Goal: Book appointment/travel/reservation

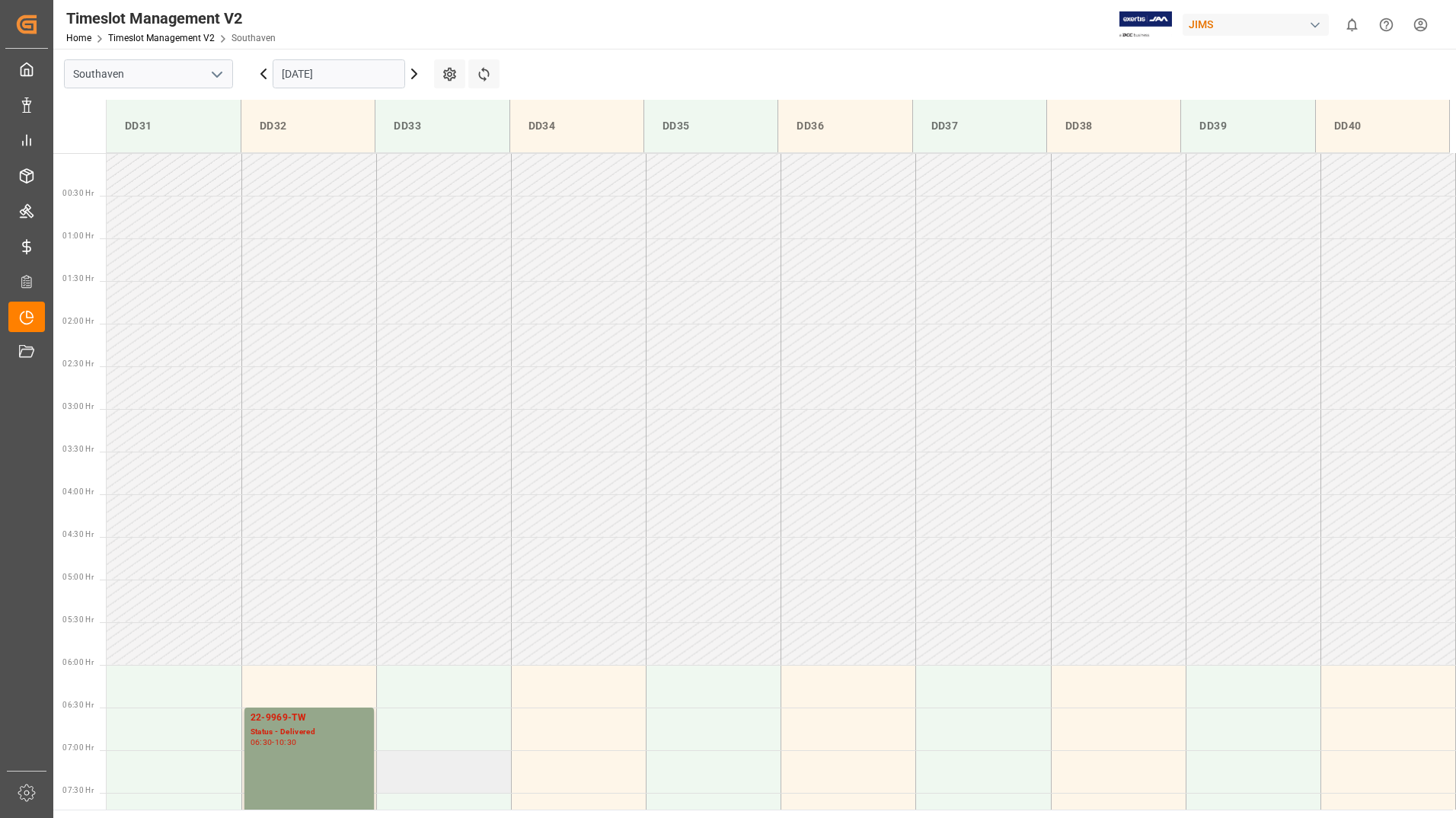
scroll to position [304, 0]
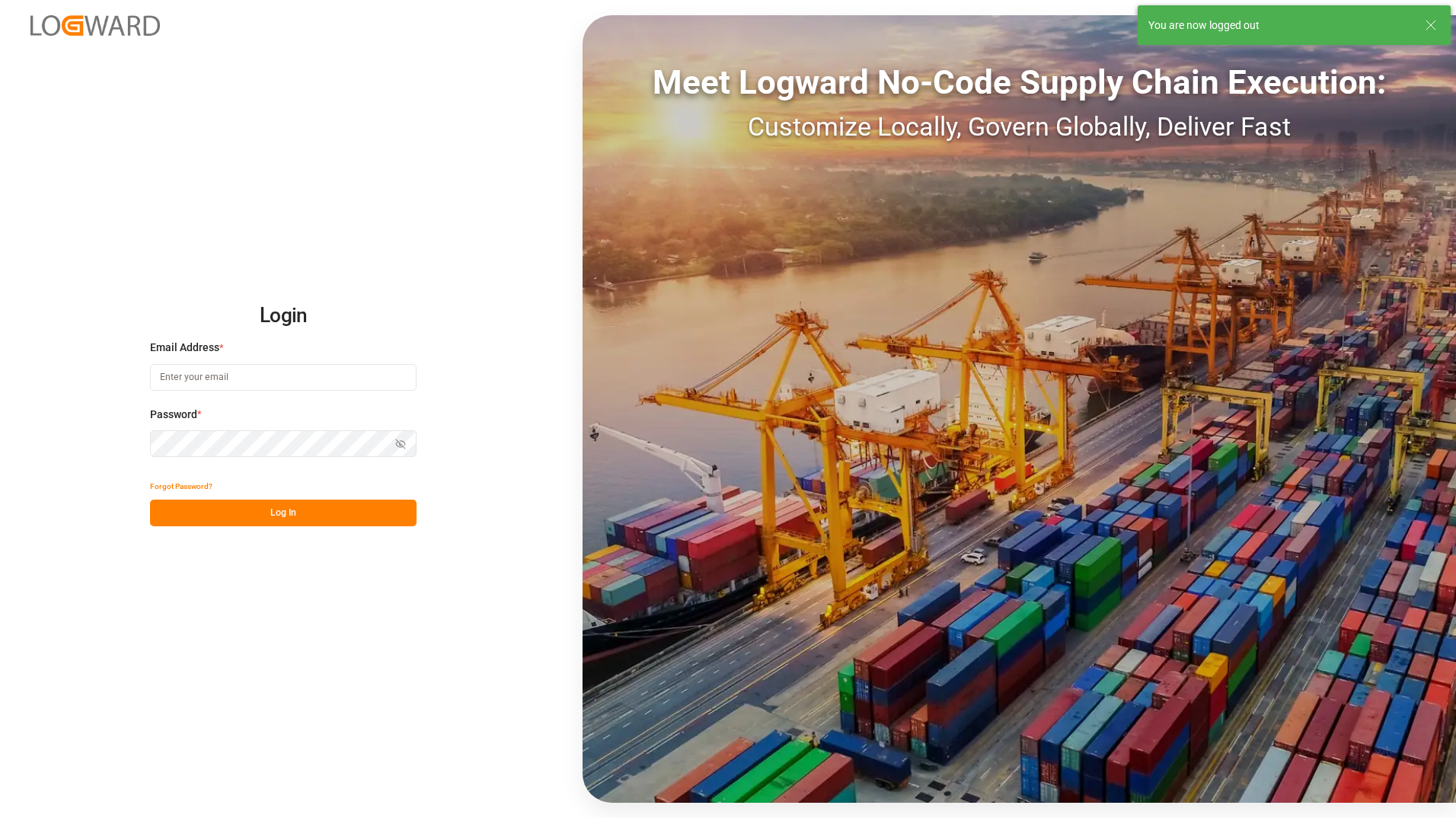
click at [265, 379] on input at bounding box center [284, 377] width 267 height 27
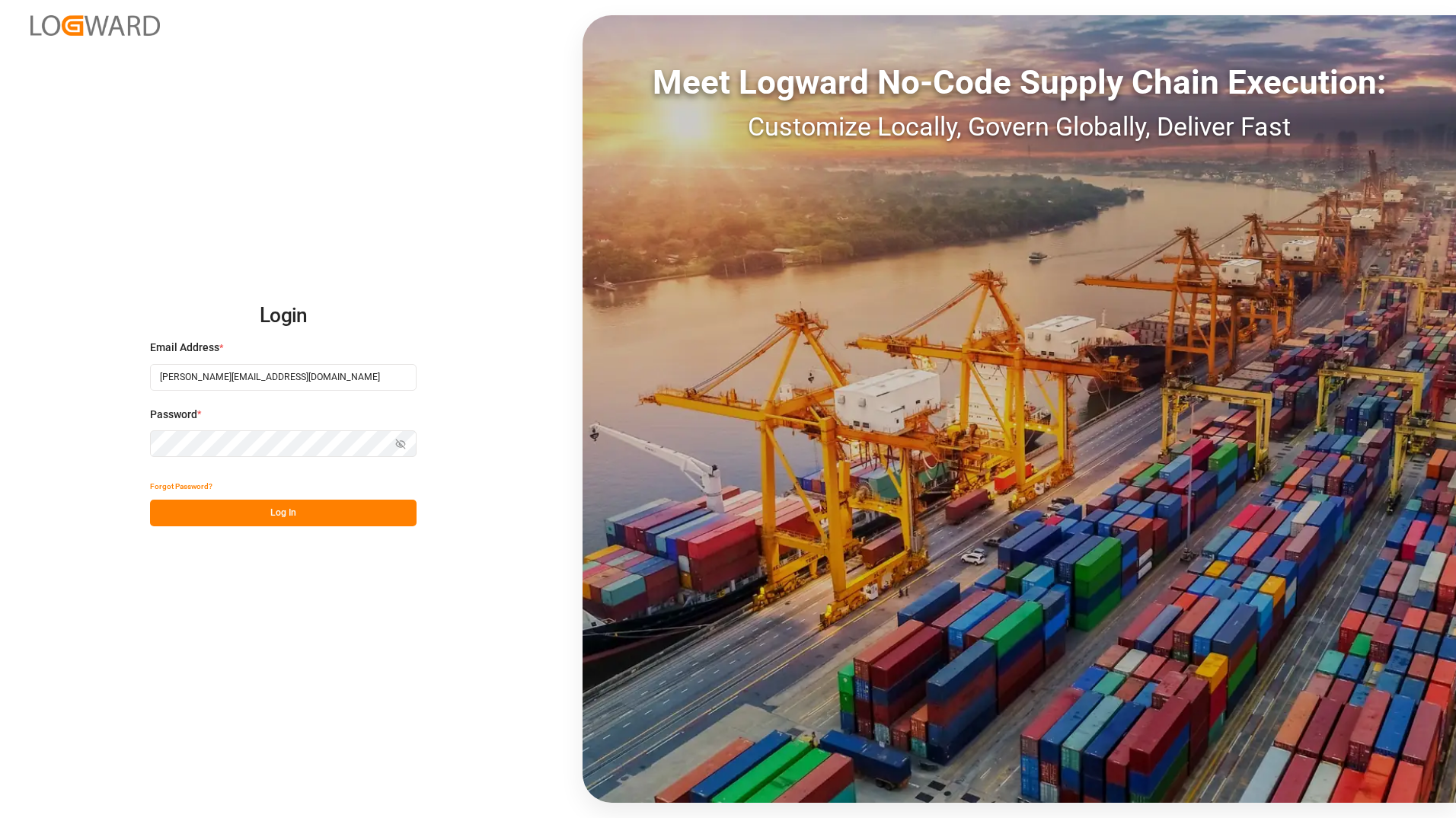
type input "[PERSON_NAME][EMAIL_ADDRESS][DOMAIN_NAME]"
click at [343, 514] on button "Log In" at bounding box center [284, 512] width 267 height 27
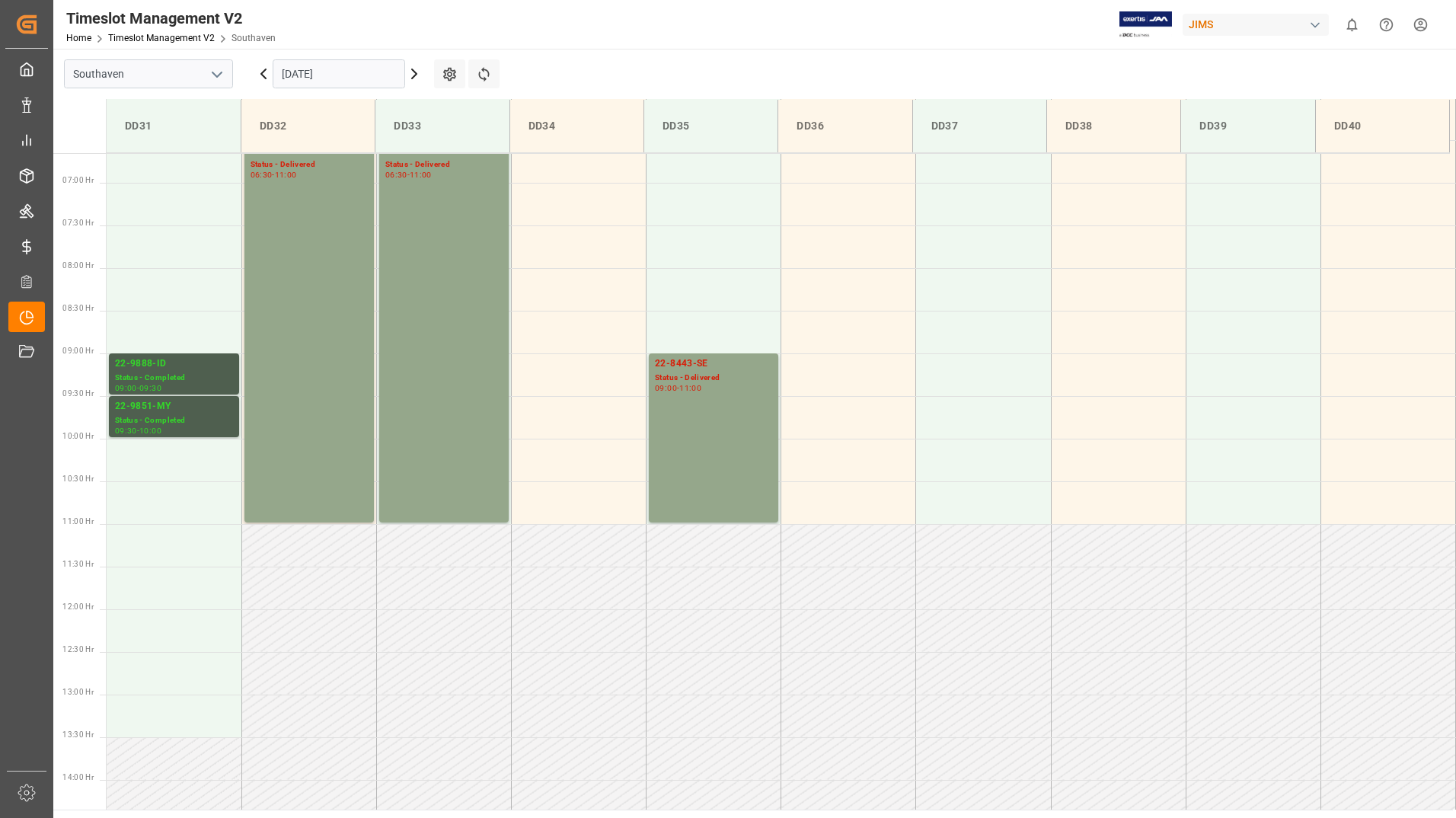
scroll to position [529, 0]
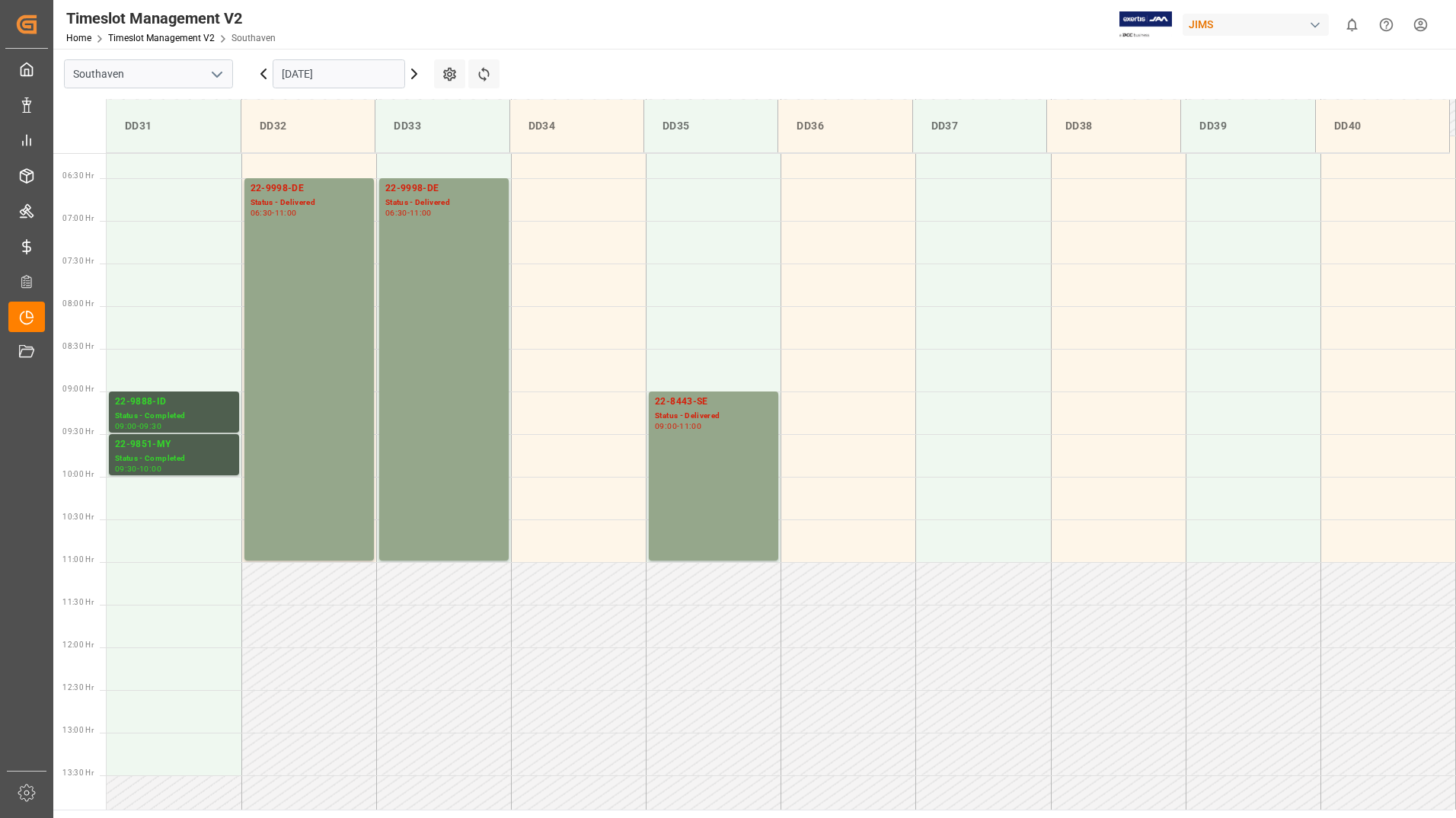
click at [412, 74] on icon at bounding box center [414, 74] width 18 height 18
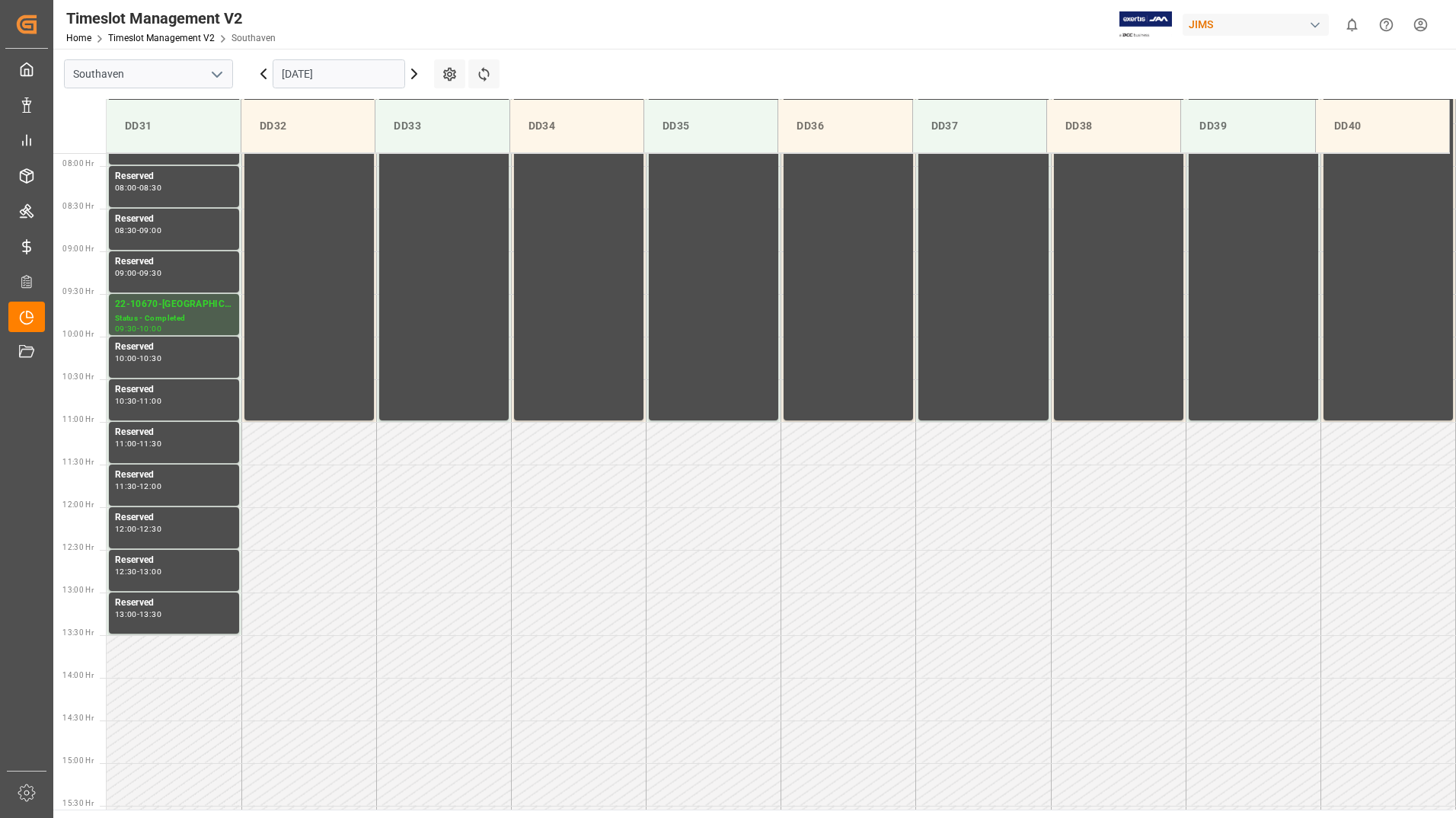
scroll to position [757, 0]
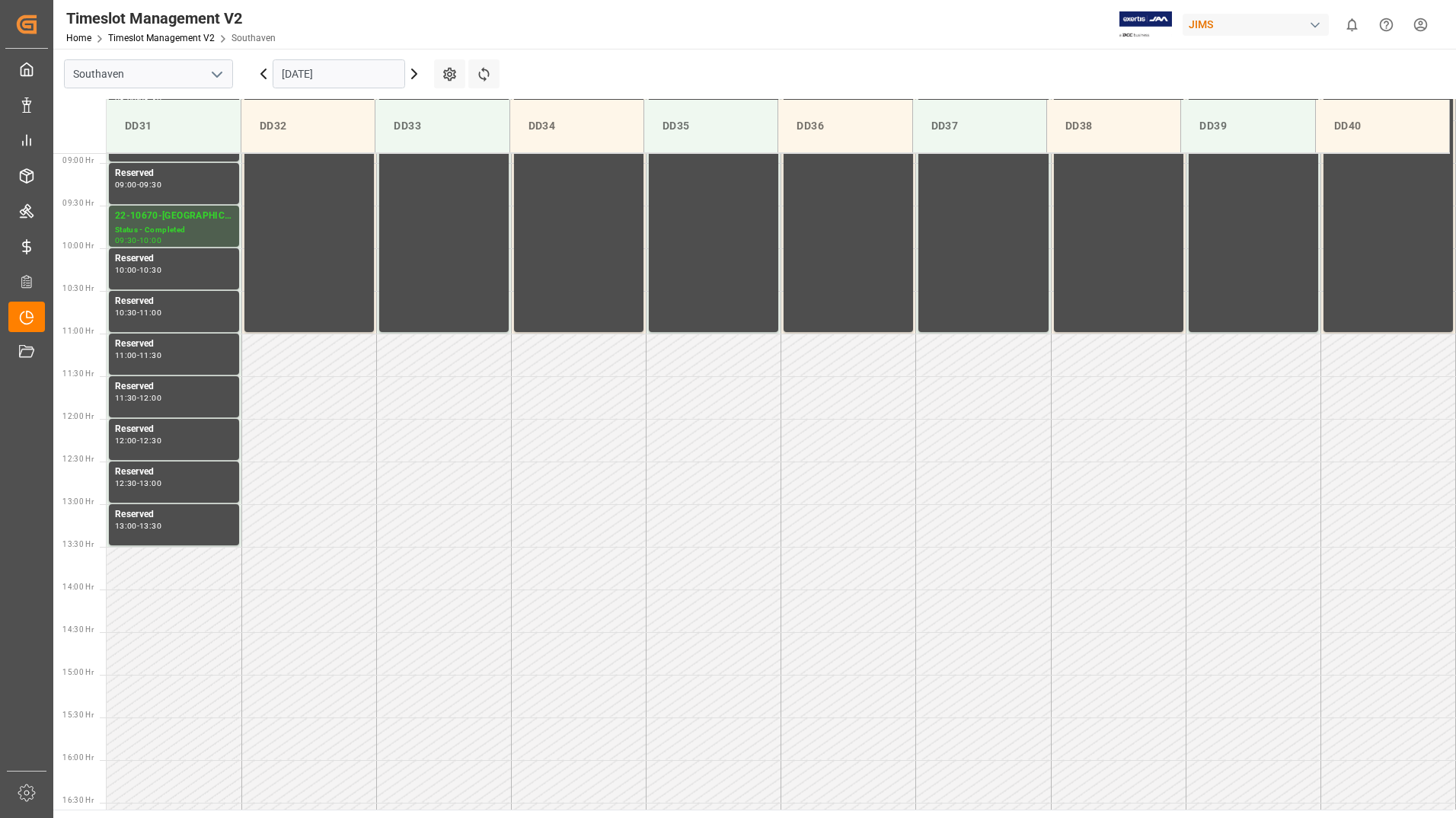
click at [412, 74] on icon at bounding box center [414, 74] width 18 height 18
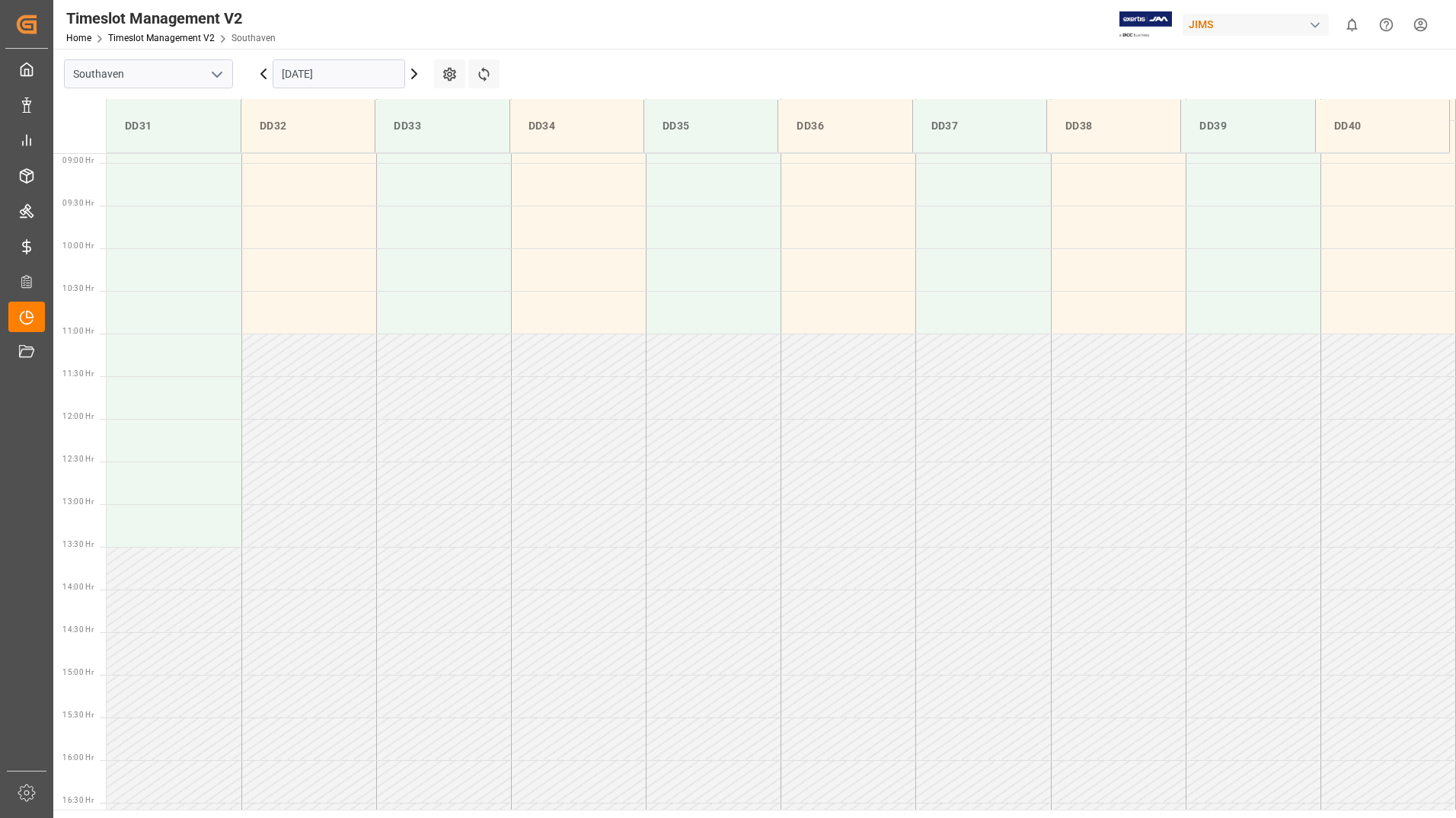
click at [412, 74] on icon at bounding box center [414, 74] width 18 height 18
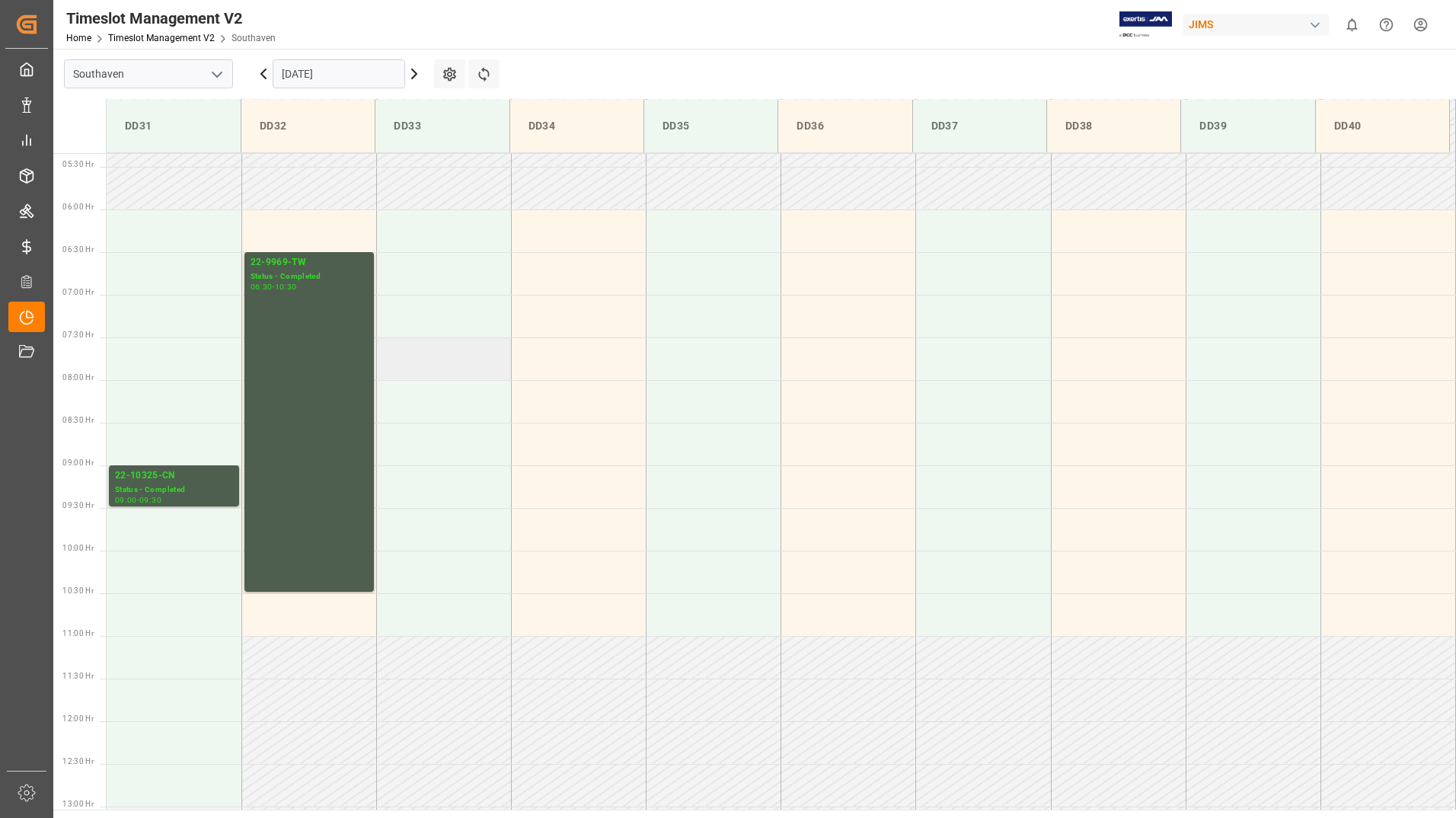
scroll to position [453, 0]
click at [414, 72] on icon at bounding box center [414, 74] width 5 height 9
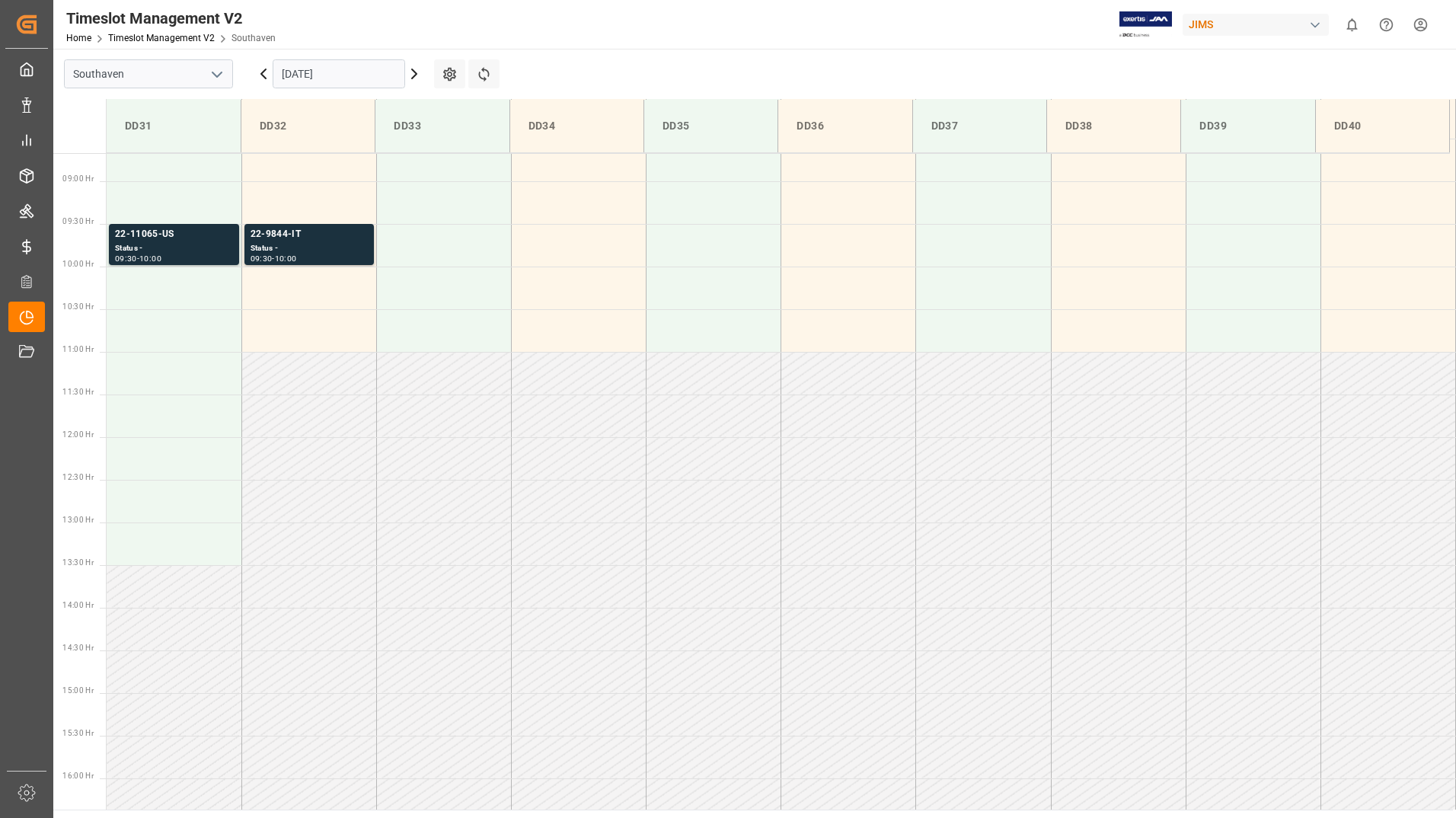
scroll to position [757, 0]
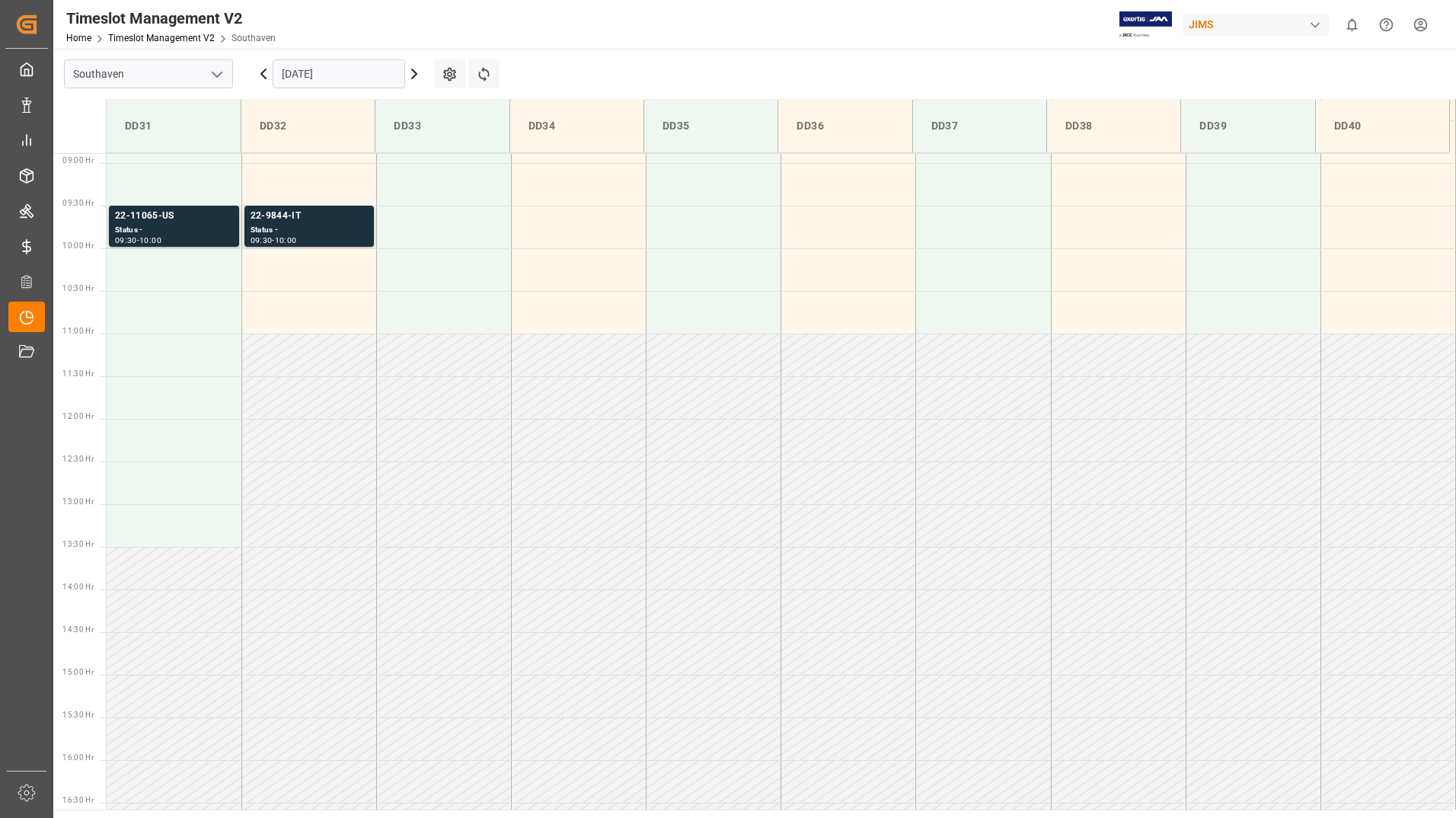
click at [414, 77] on icon at bounding box center [414, 74] width 5 height 9
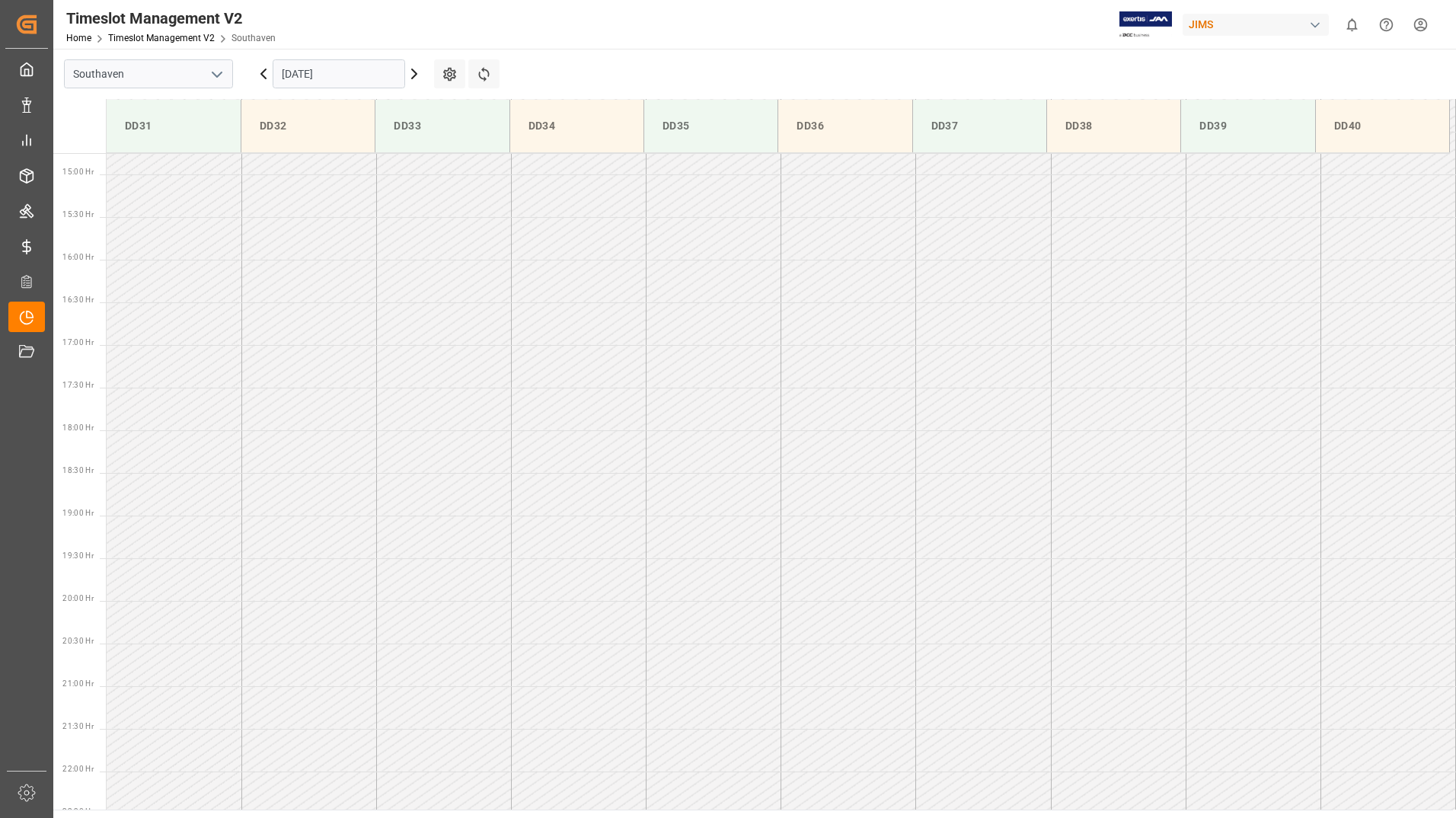
scroll to position [1239, 0]
click at [413, 74] on icon at bounding box center [414, 74] width 18 height 18
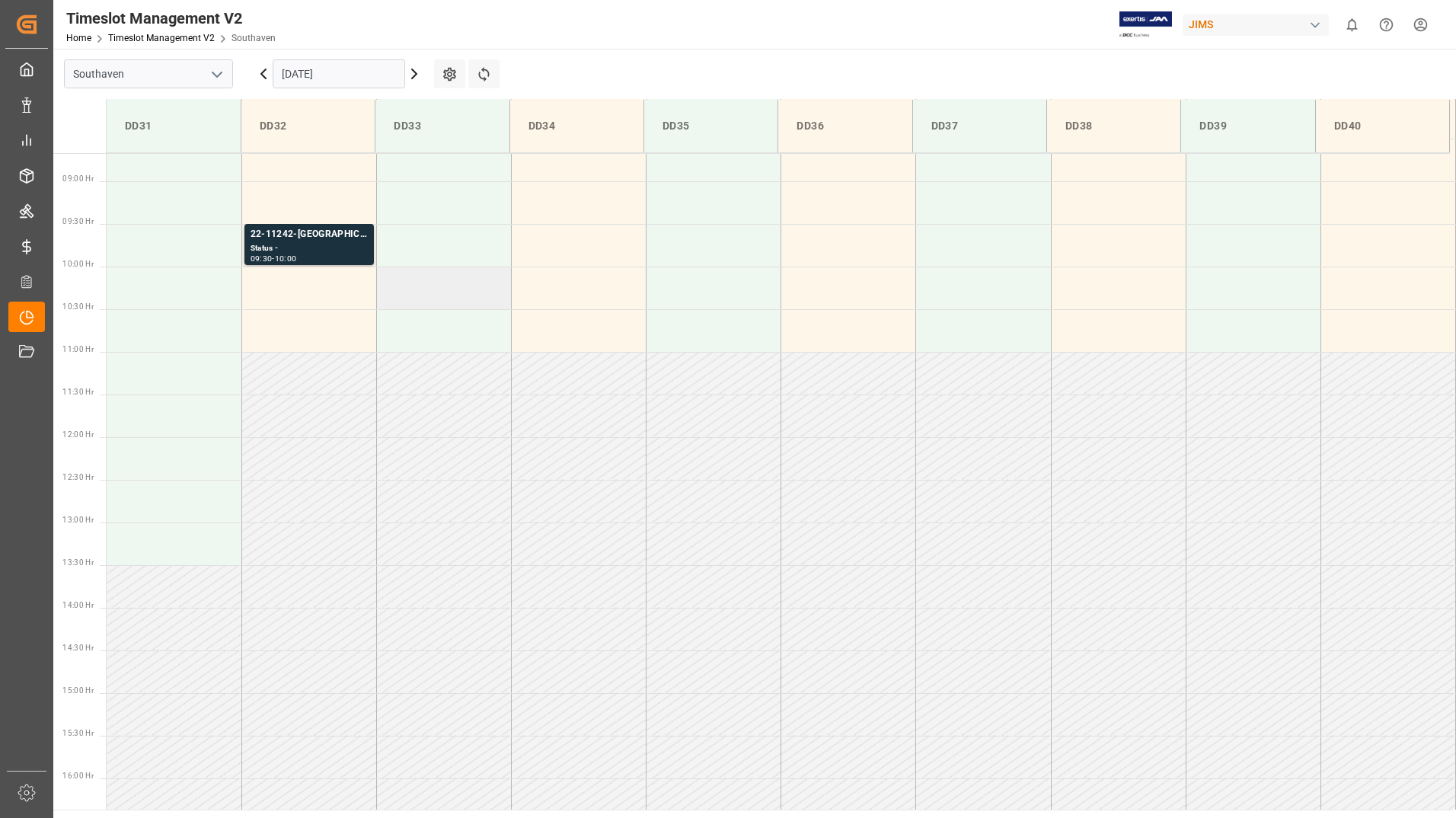
scroll to position [757, 0]
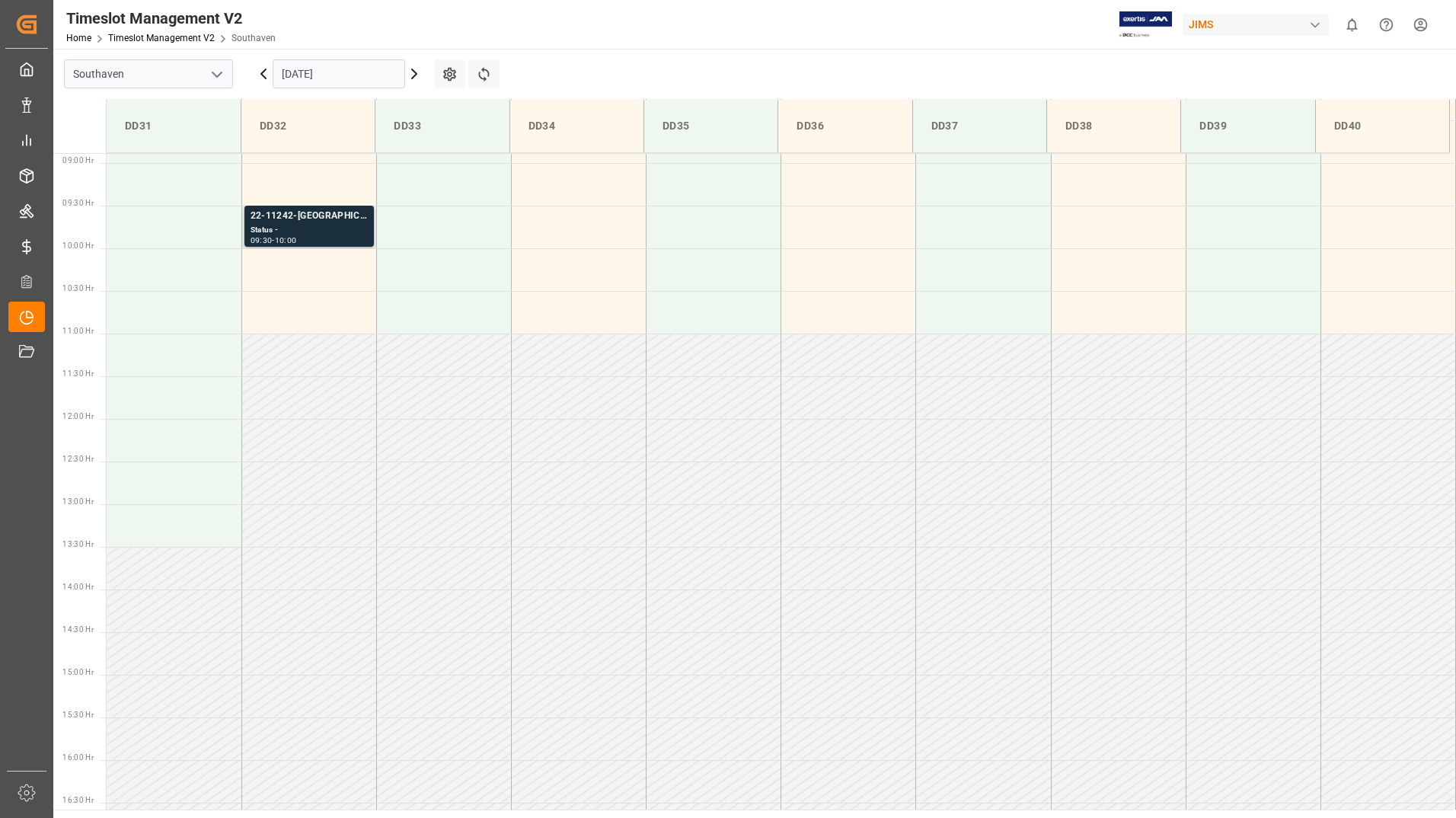
click at [353, 231] on div "Status -" at bounding box center [309, 230] width 117 height 13
click at [411, 74] on icon at bounding box center [414, 74] width 18 height 18
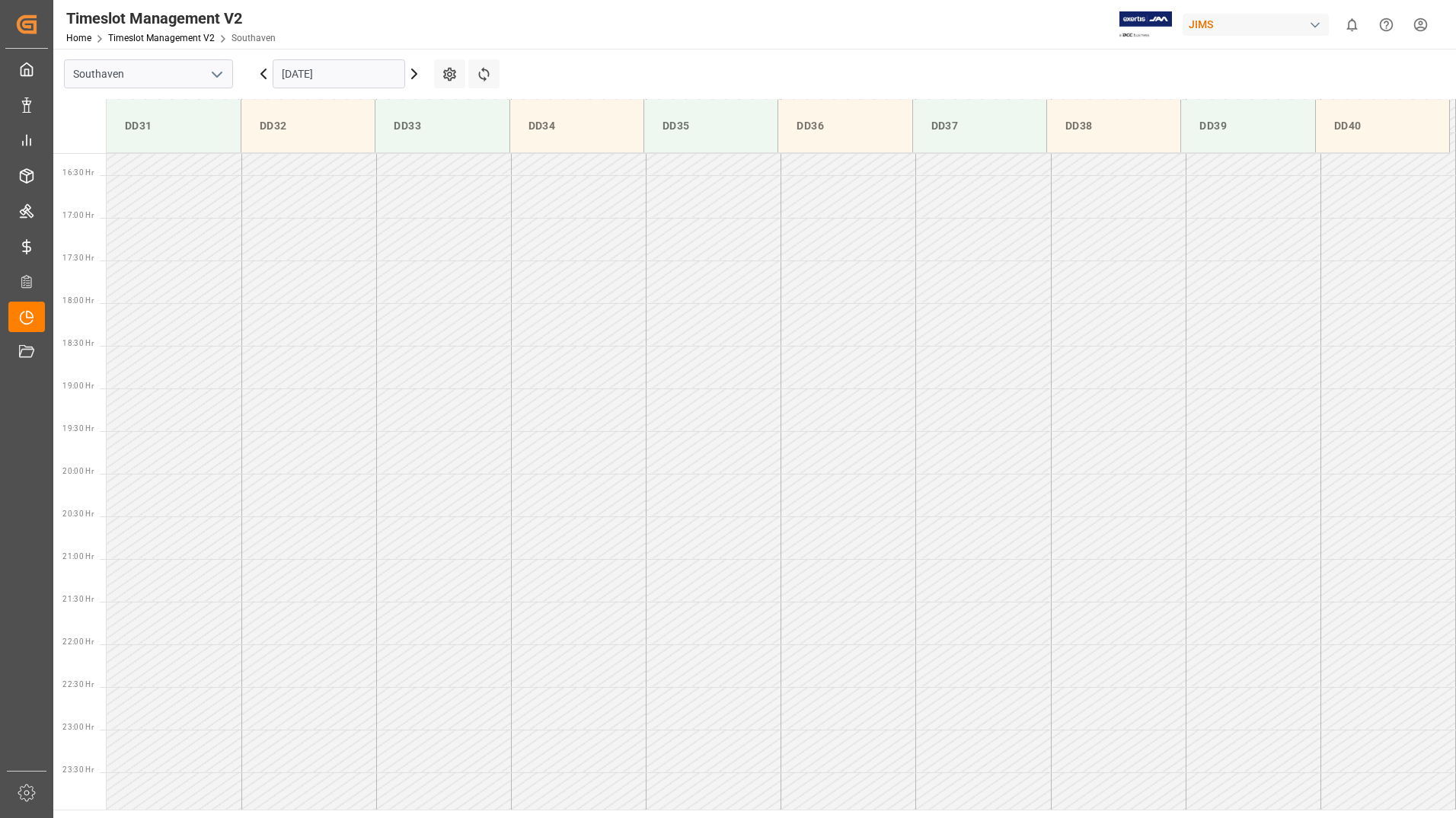
scroll to position [1391, 0]
click at [262, 76] on icon at bounding box center [264, 74] width 18 height 18
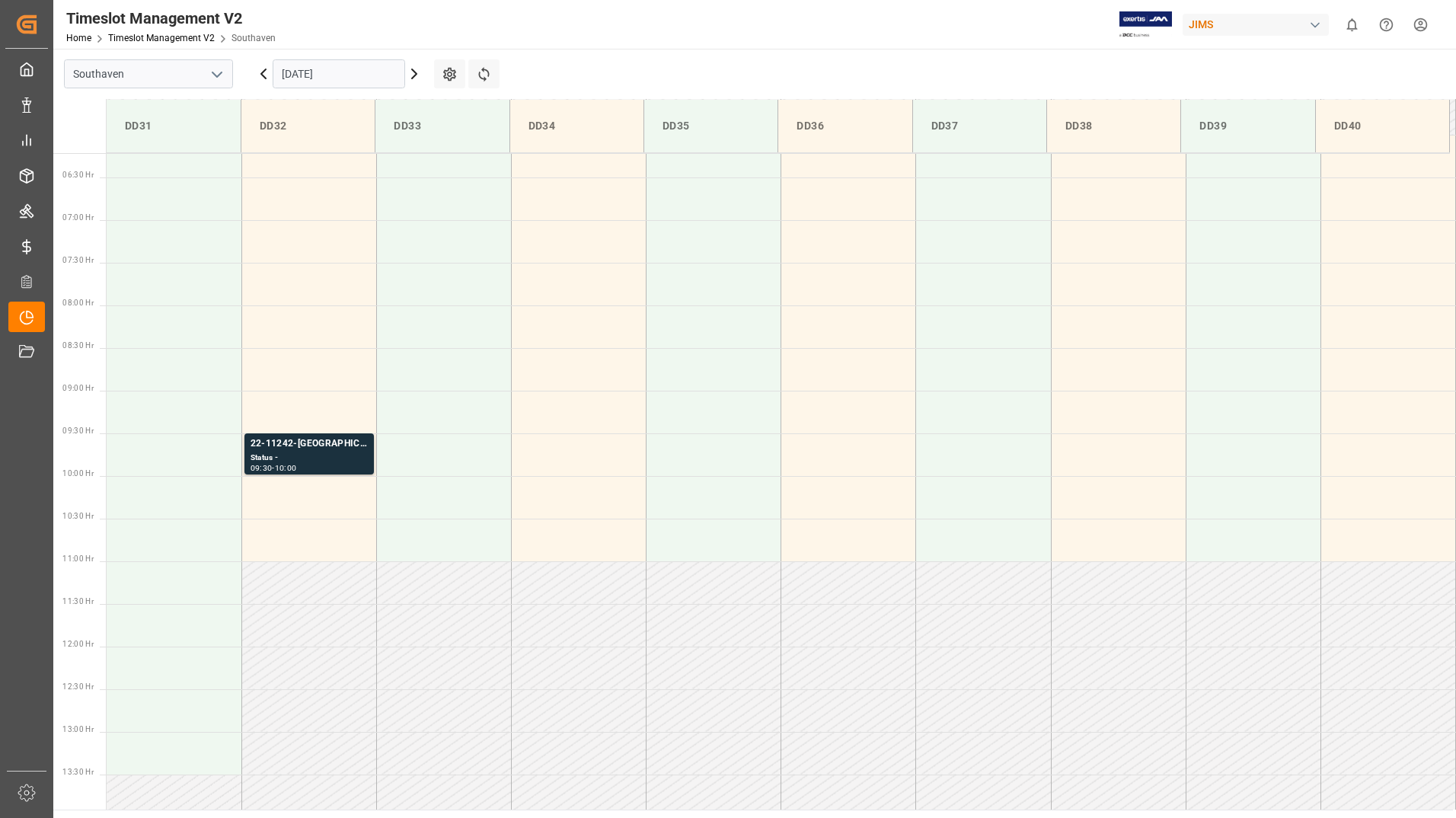
scroll to position [538, 0]
click at [264, 71] on icon at bounding box center [264, 74] width 5 height 9
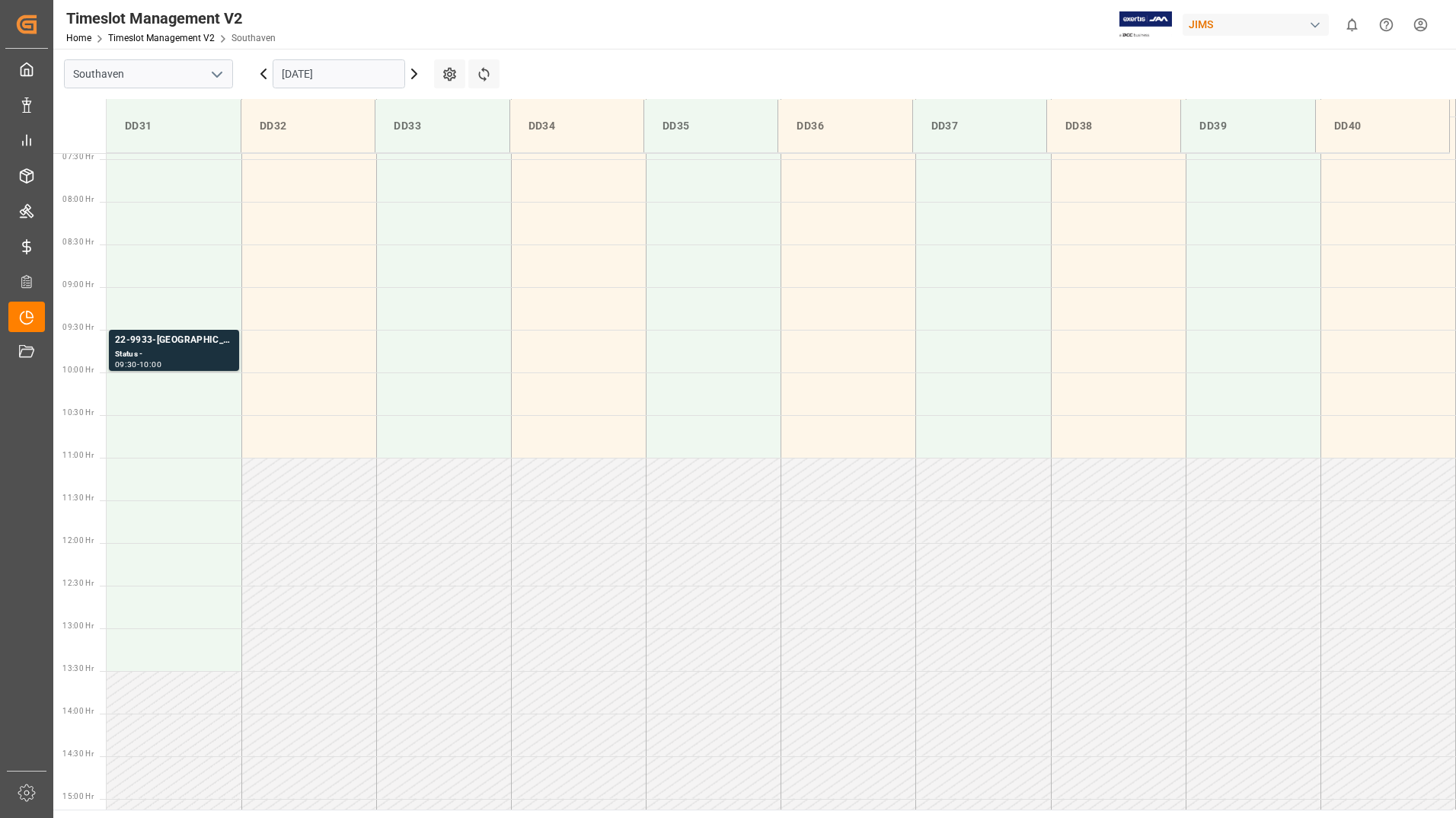
scroll to position [614, 0]
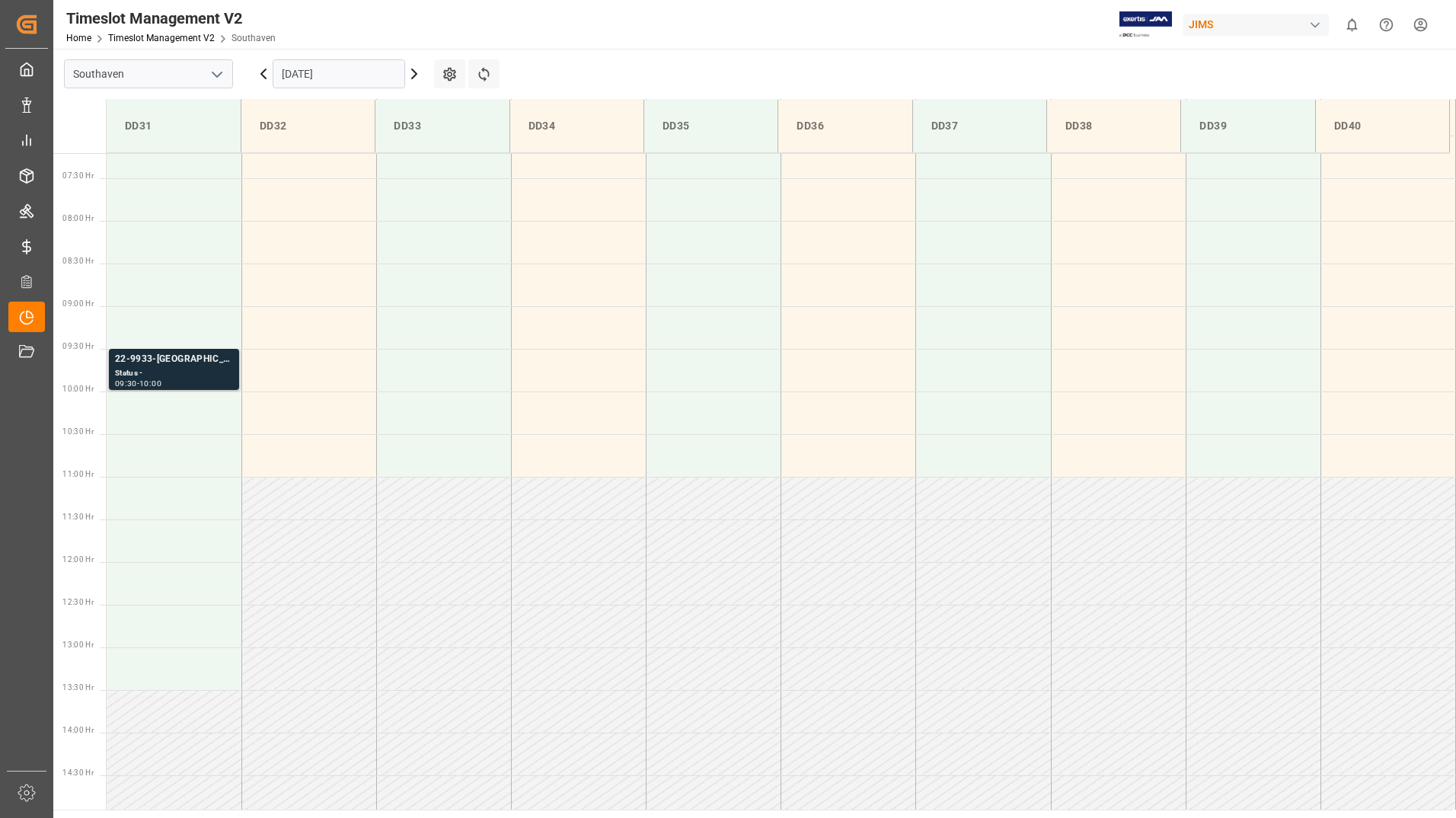
click at [210, 370] on div "Status -" at bounding box center [174, 373] width 118 height 13
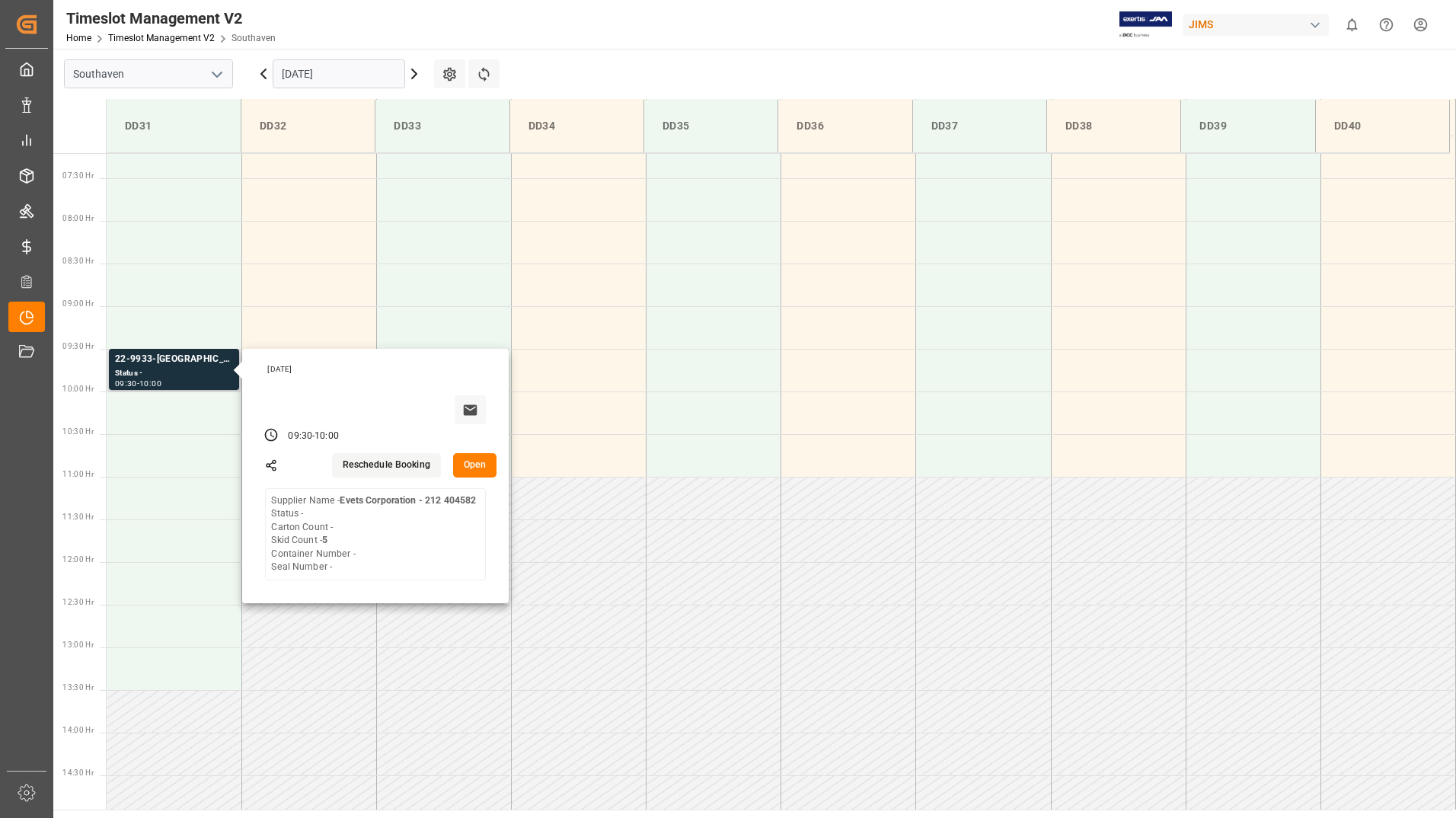
click at [481, 467] on button "Open" at bounding box center [475, 465] width 44 height 25
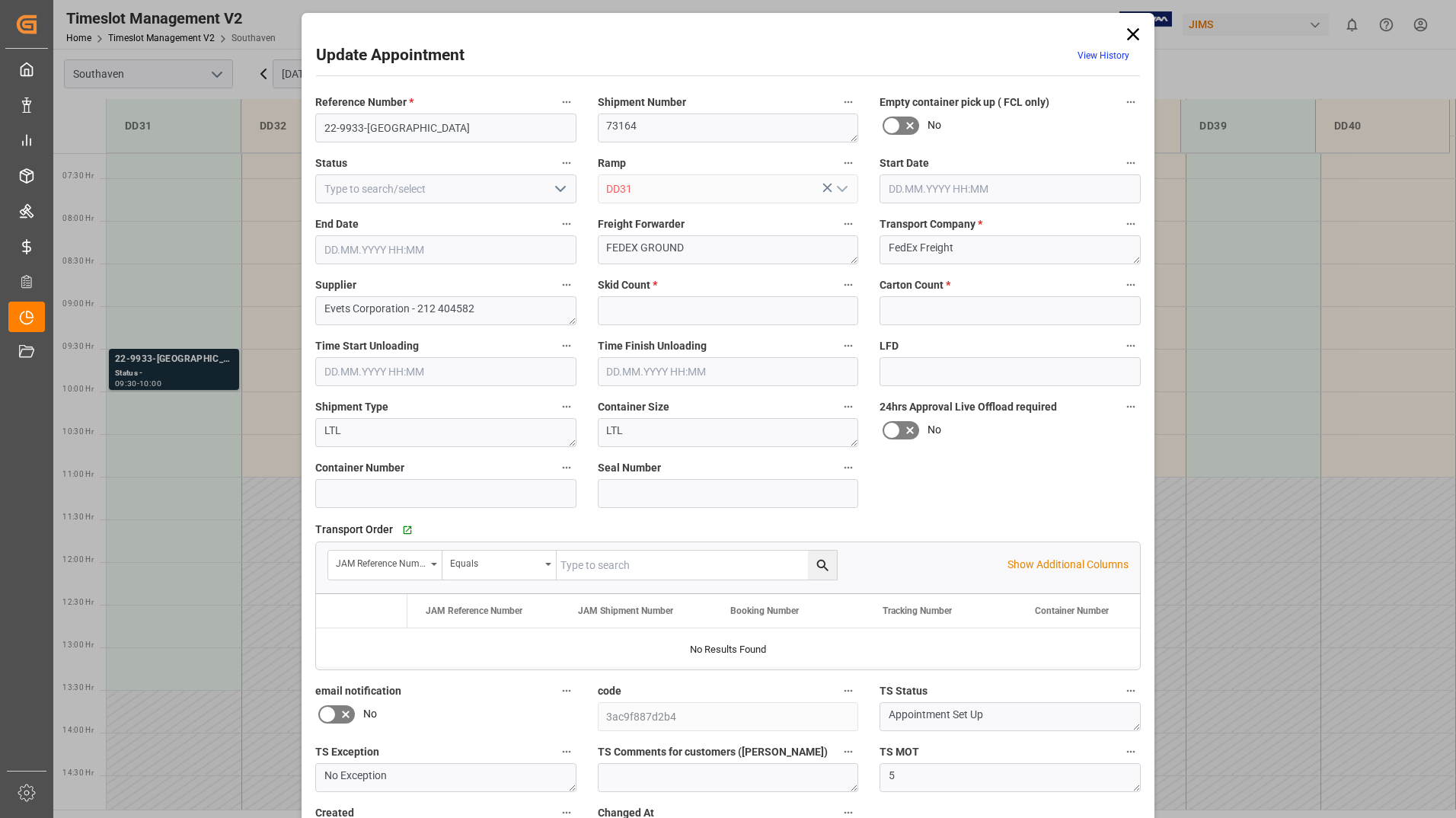
type input "5"
type input "0"
type input "[DATE] 09:30"
type input "[DATE] 10:00"
type input "[DATE] 15:59"
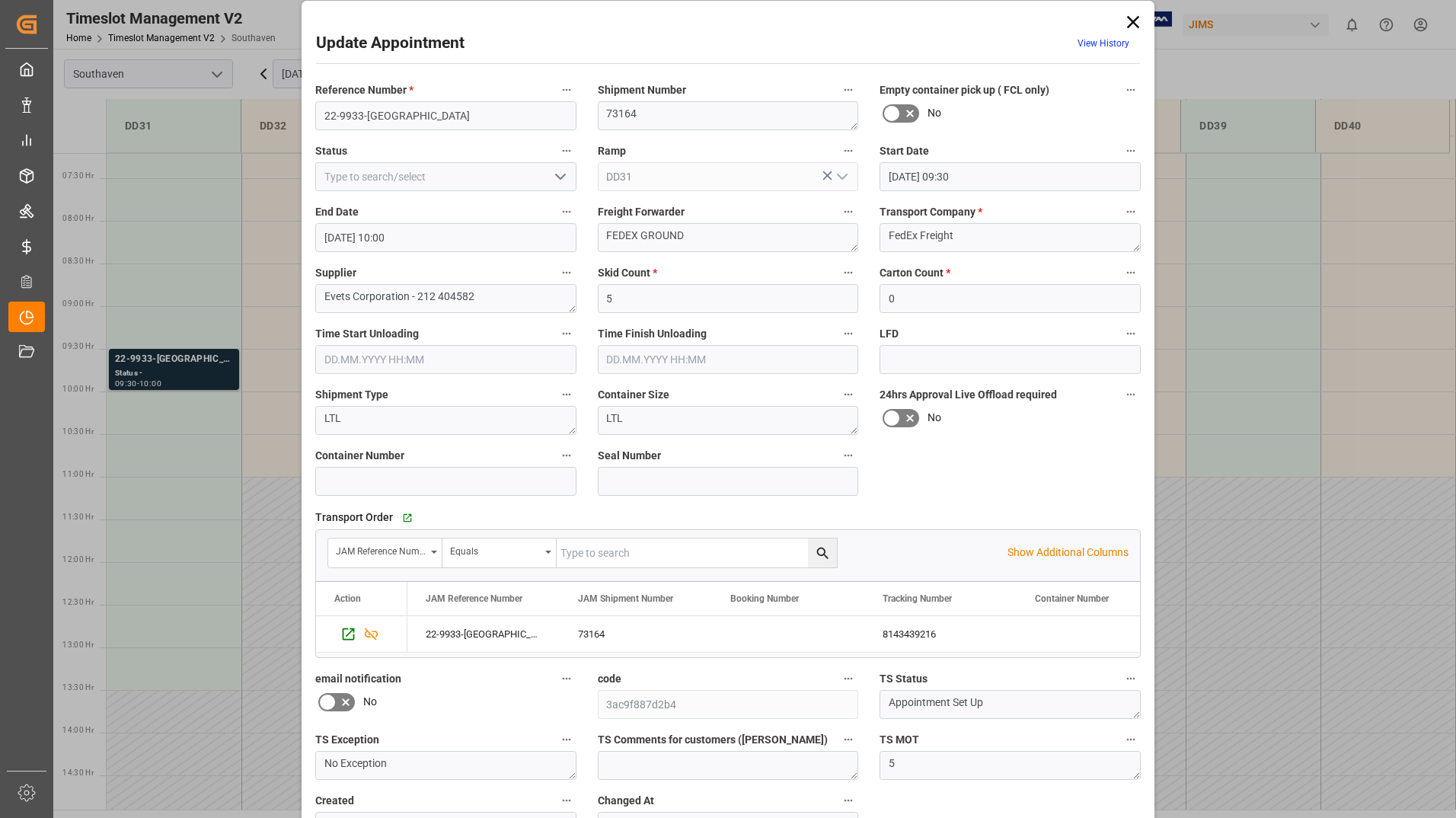
scroll to position [0, 0]
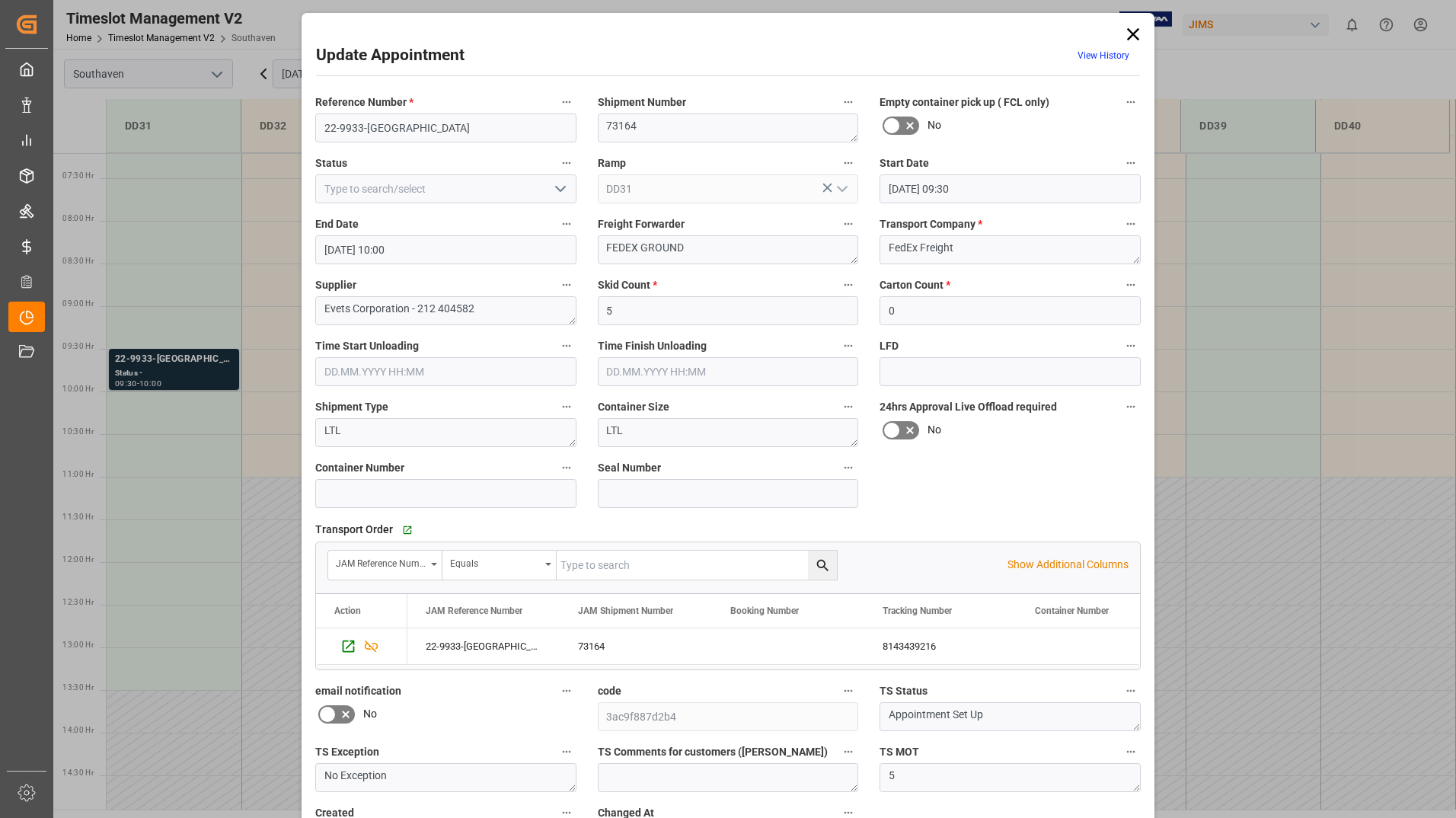
click at [222, 273] on div "Update Appointment View History Reference Number * 22-9933-US Shipment Number 7…" at bounding box center [728, 409] width 1456 height 818
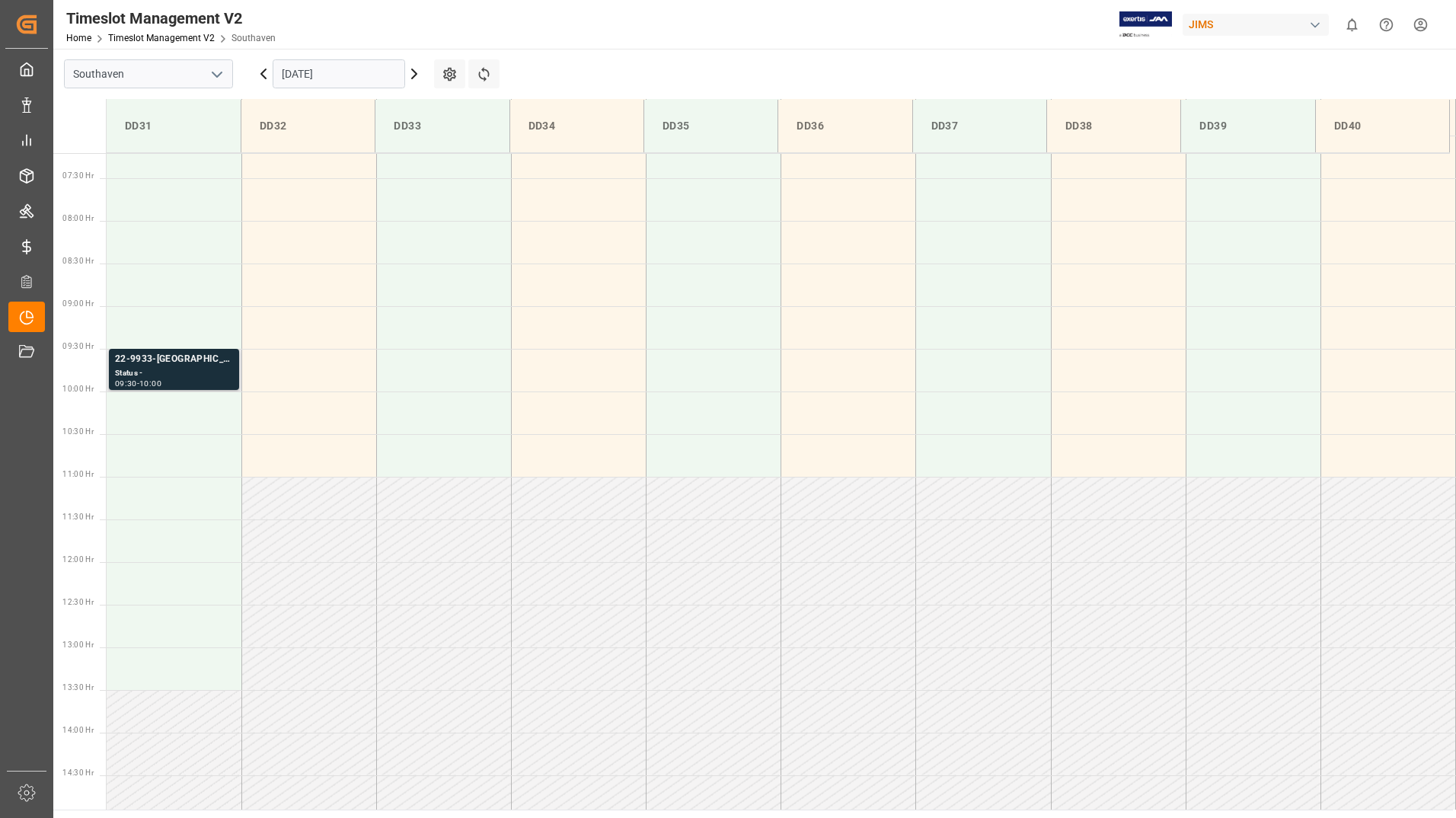
click at [202, 368] on div "Status -" at bounding box center [174, 373] width 118 height 13
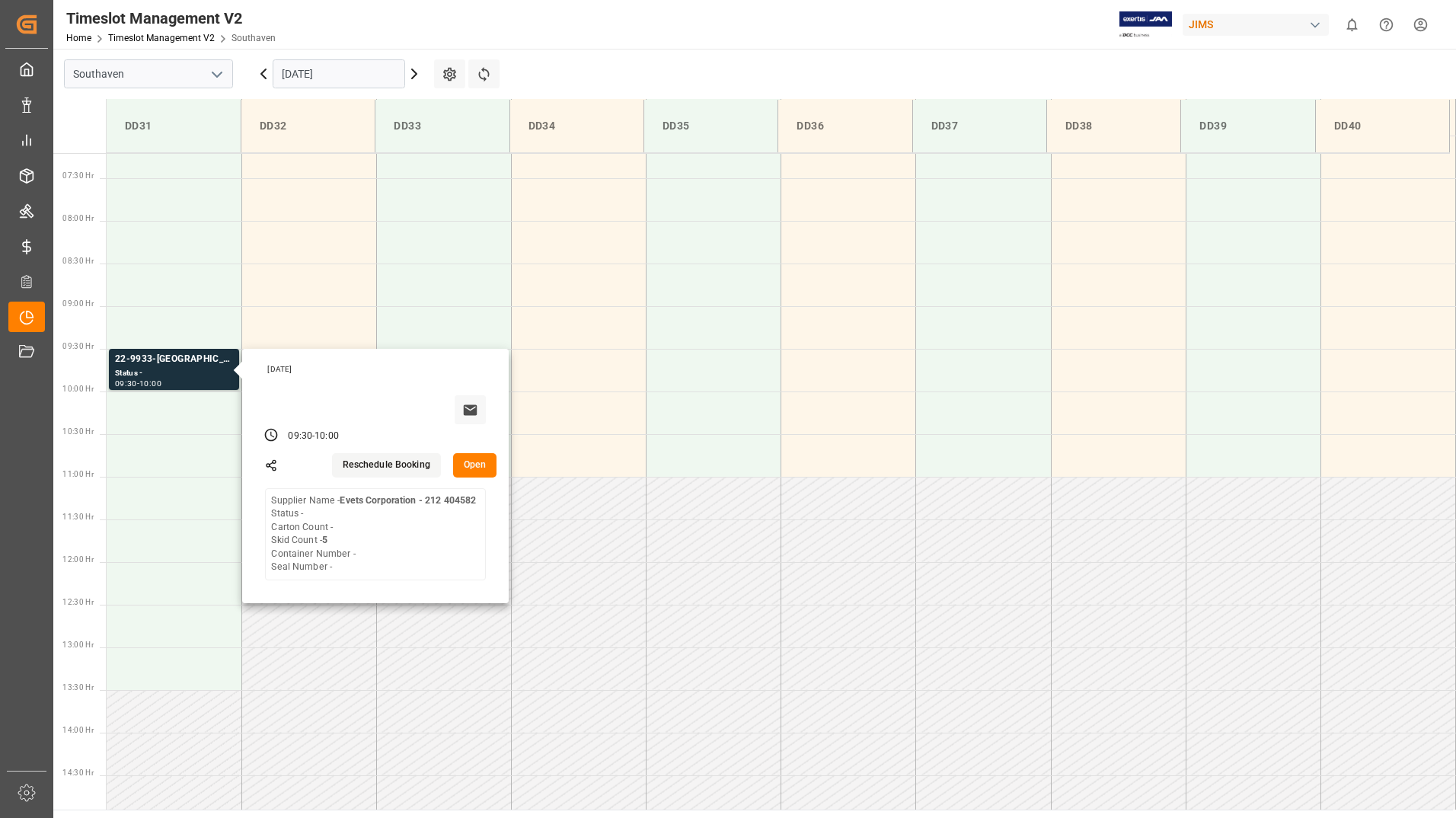
click at [264, 78] on icon at bounding box center [264, 74] width 18 height 18
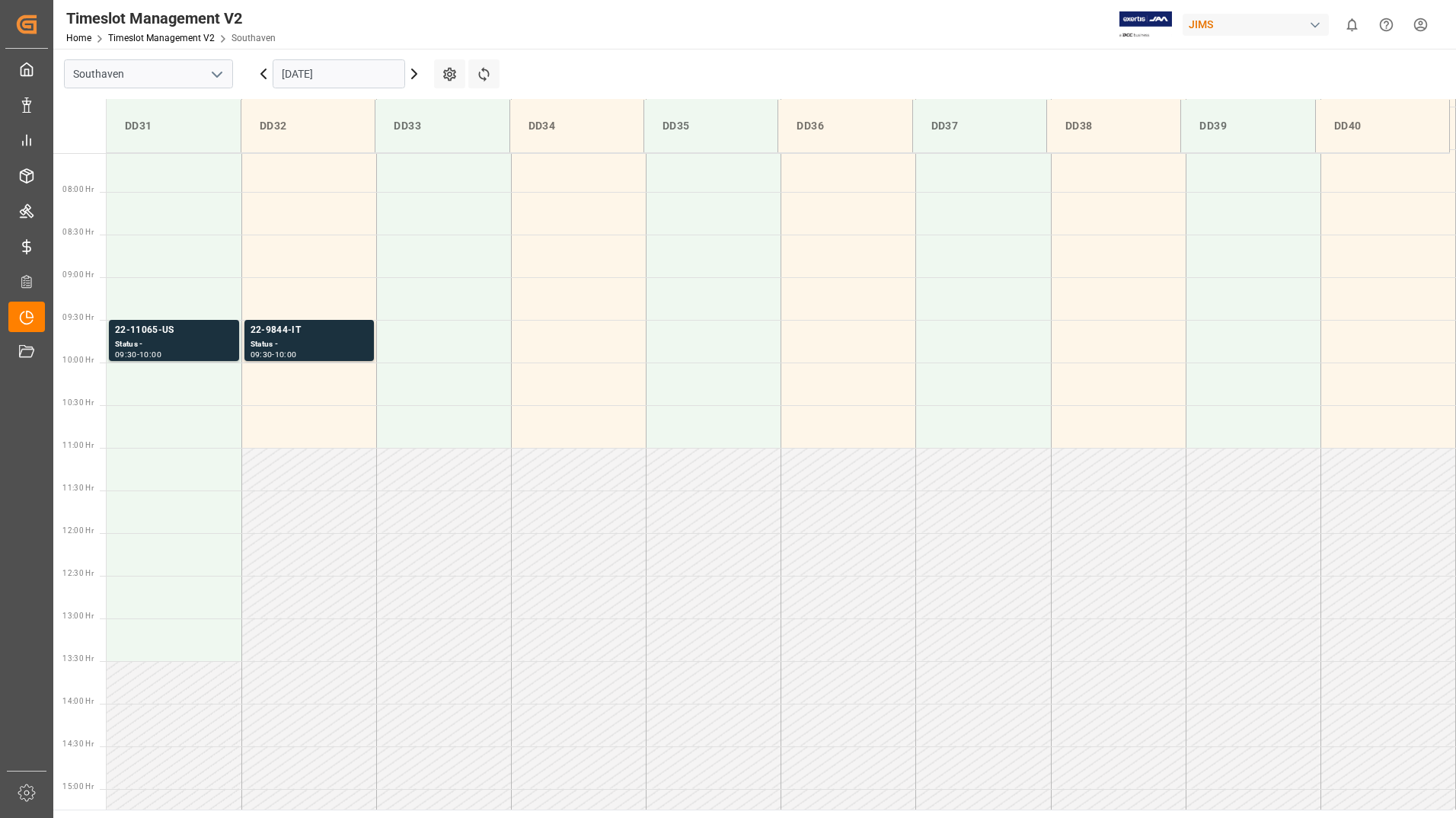
scroll to position [614, 0]
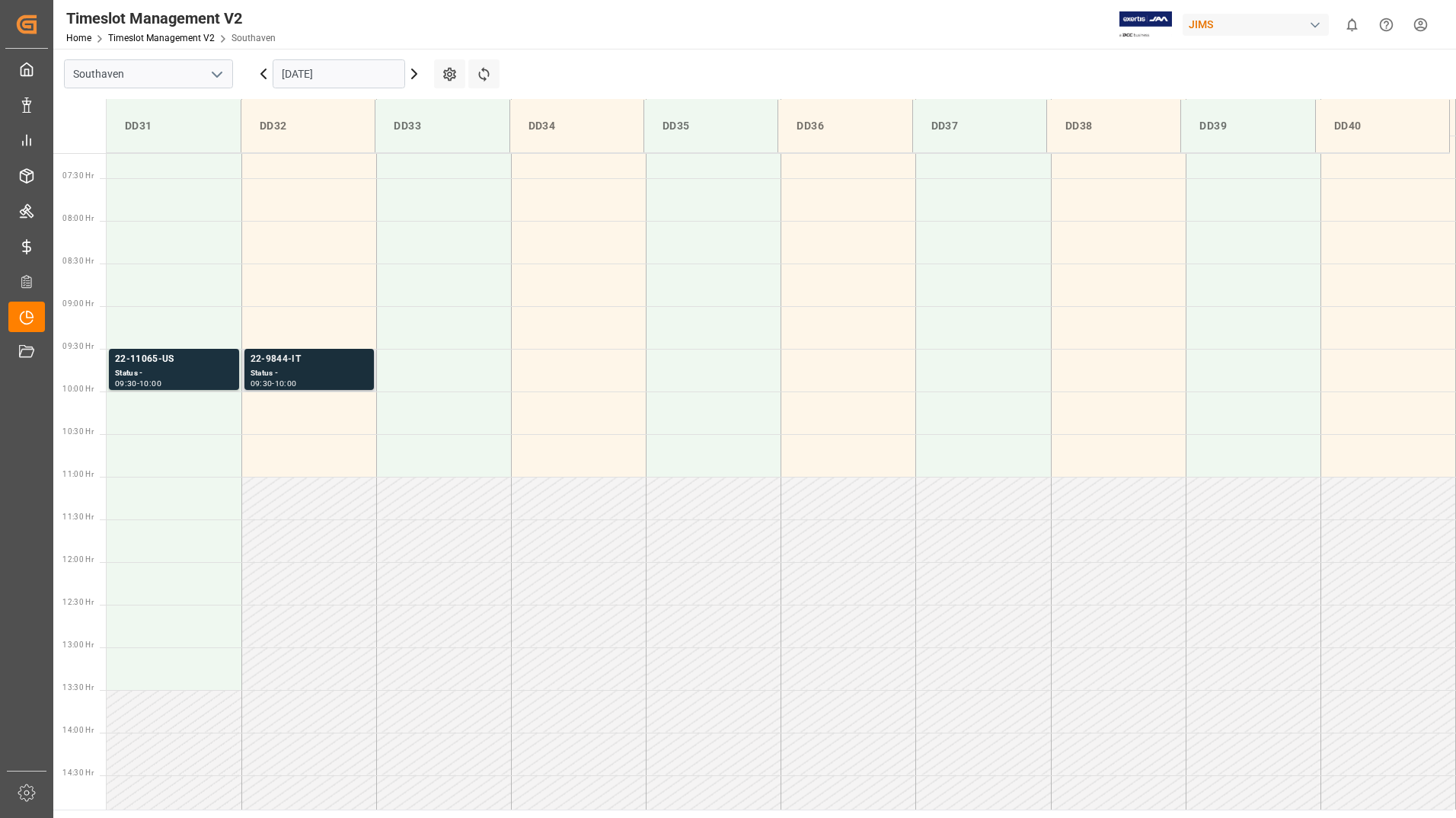
click at [335, 373] on div "Status -" at bounding box center [309, 373] width 117 height 13
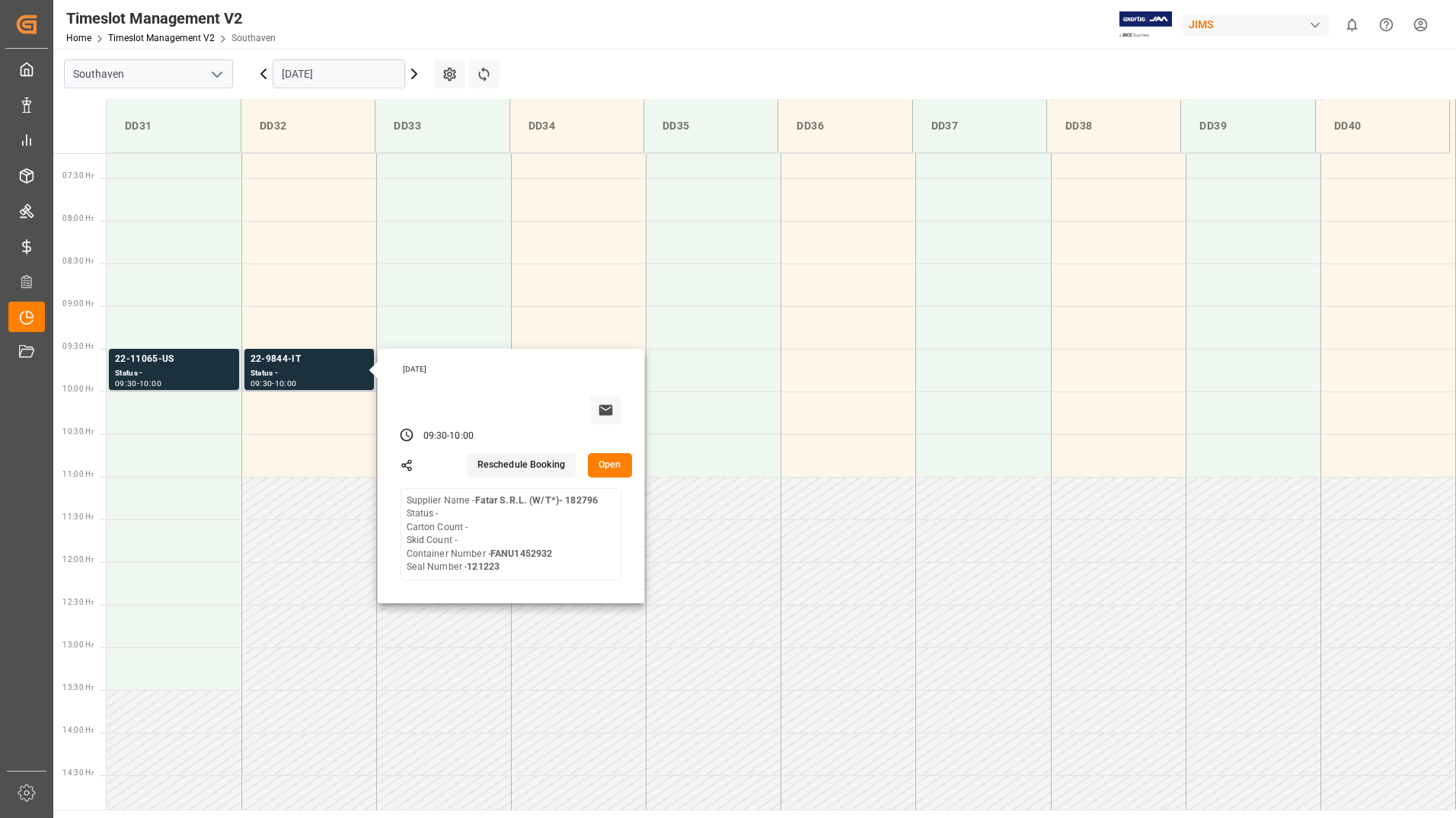
click at [603, 466] on button "Open" at bounding box center [610, 465] width 44 height 25
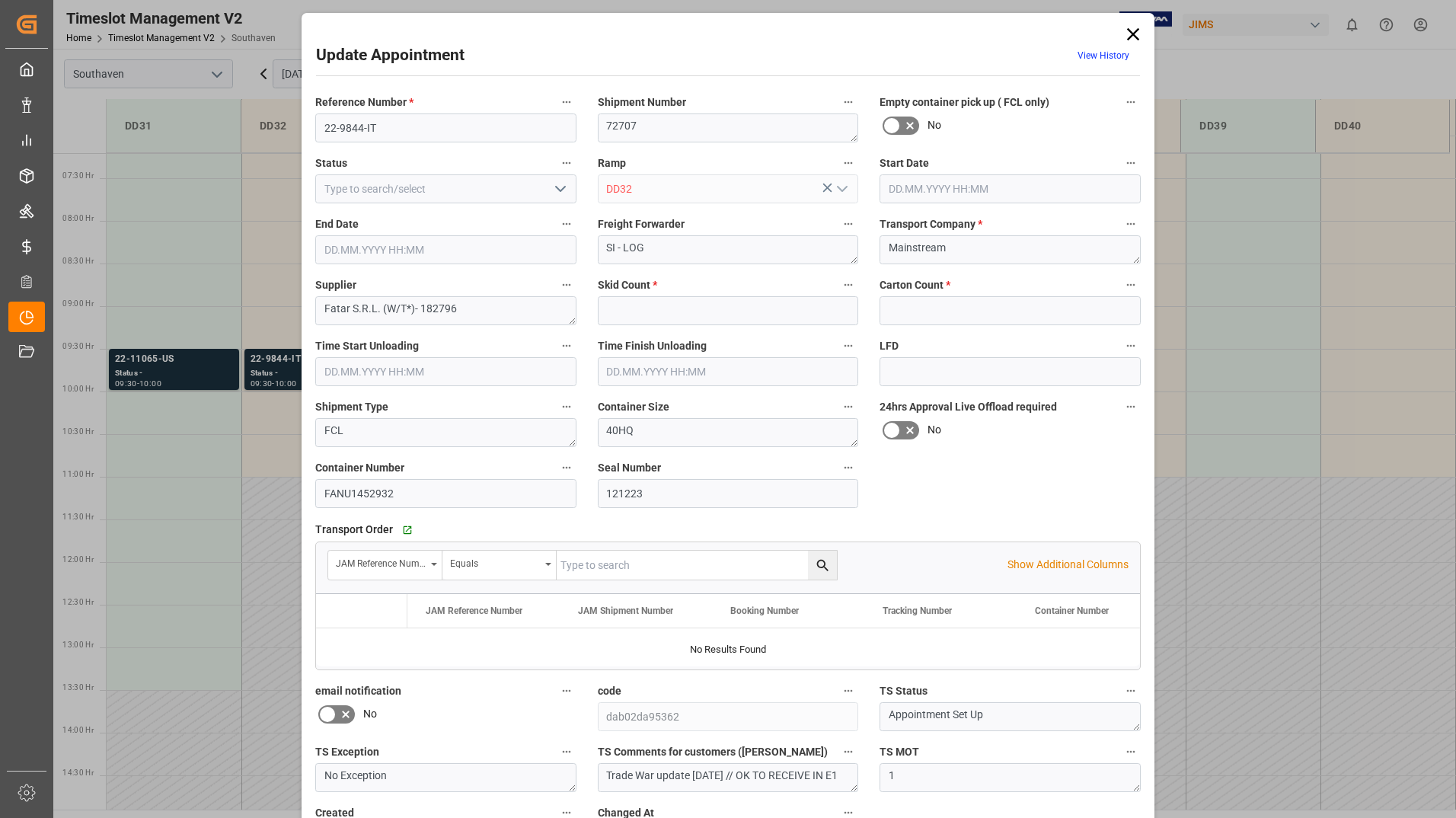
type input "0"
type input "[DATE] 09:30"
type input "[DATE] 10:00"
type input "[DATE] 13:09"
